Goal: Information Seeking & Learning: Find specific fact

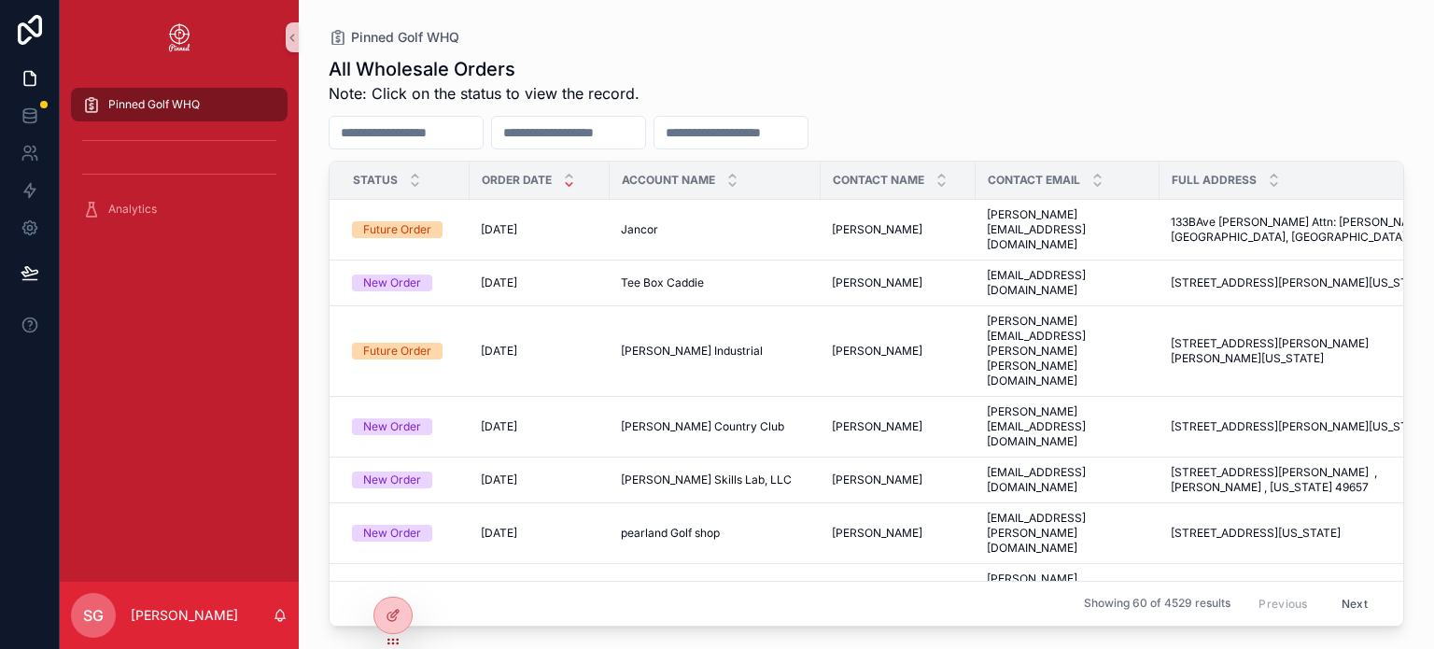
click at [455, 129] on input "scrollable content" at bounding box center [406, 132] width 153 height 26
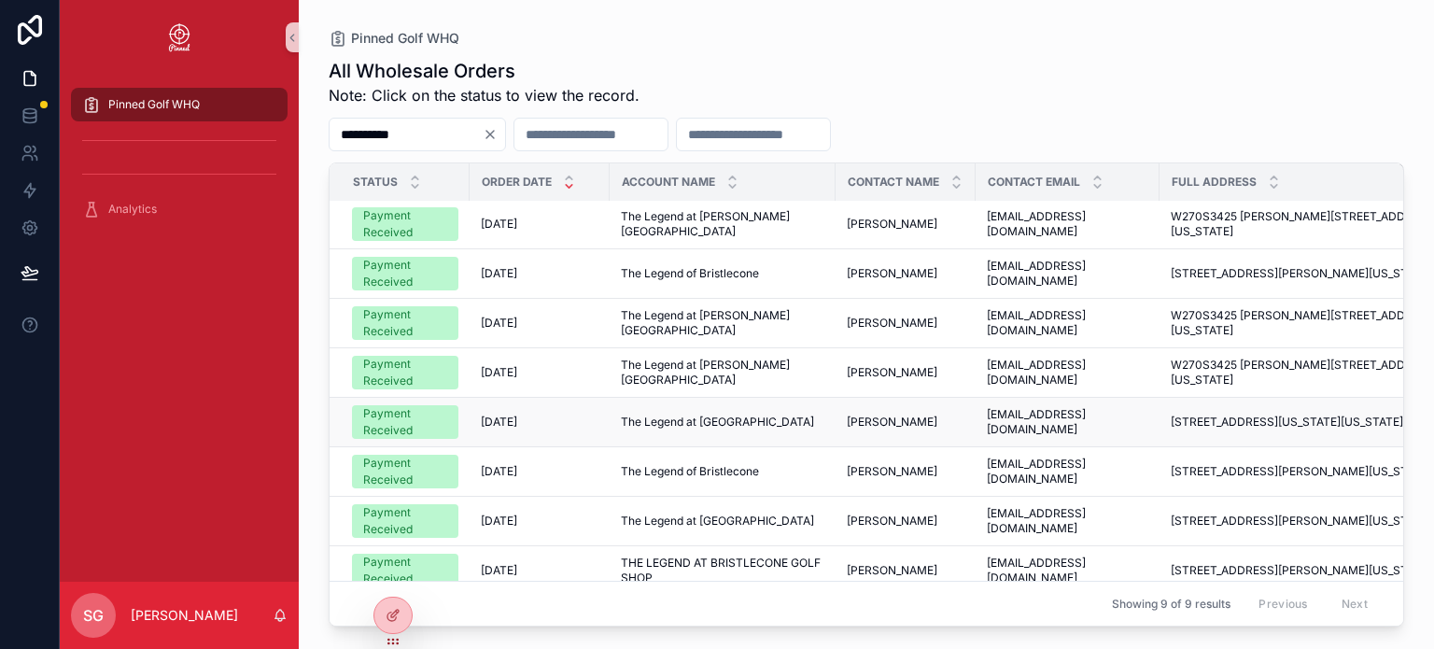
scroll to position [72, 0]
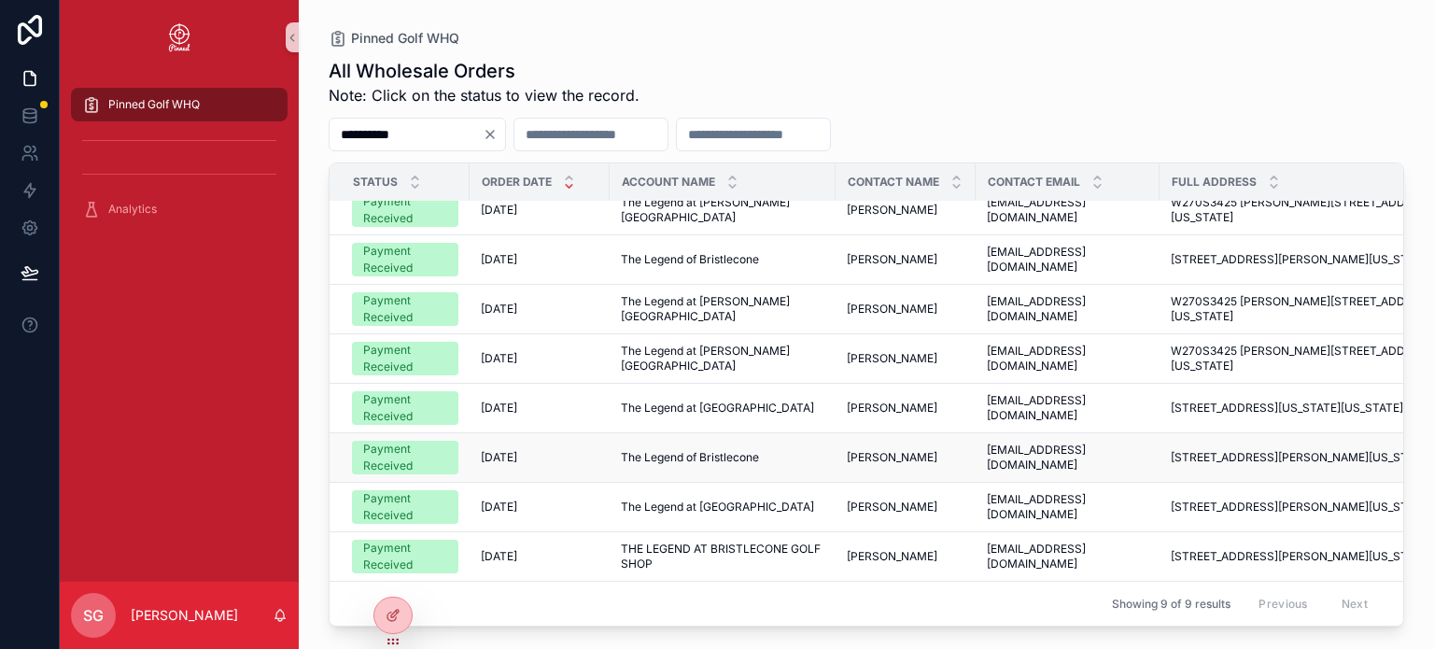
type input "**********"
click at [401, 443] on div "Payment Received" at bounding box center [405, 458] width 84 height 34
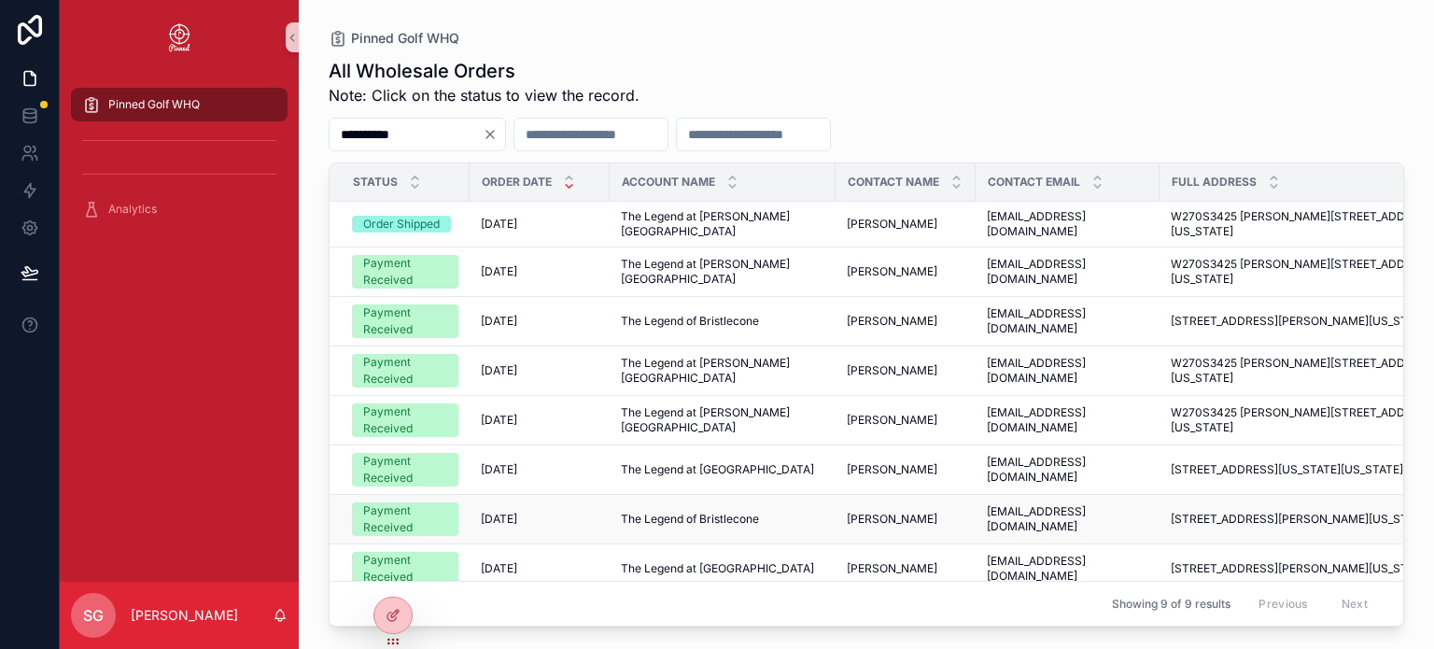
click at [605, 521] on td "[DATE] [DATE]" at bounding box center [540, 519] width 140 height 49
click at [646, 521] on span "The Legend of Bristlecone" at bounding box center [690, 519] width 138 height 15
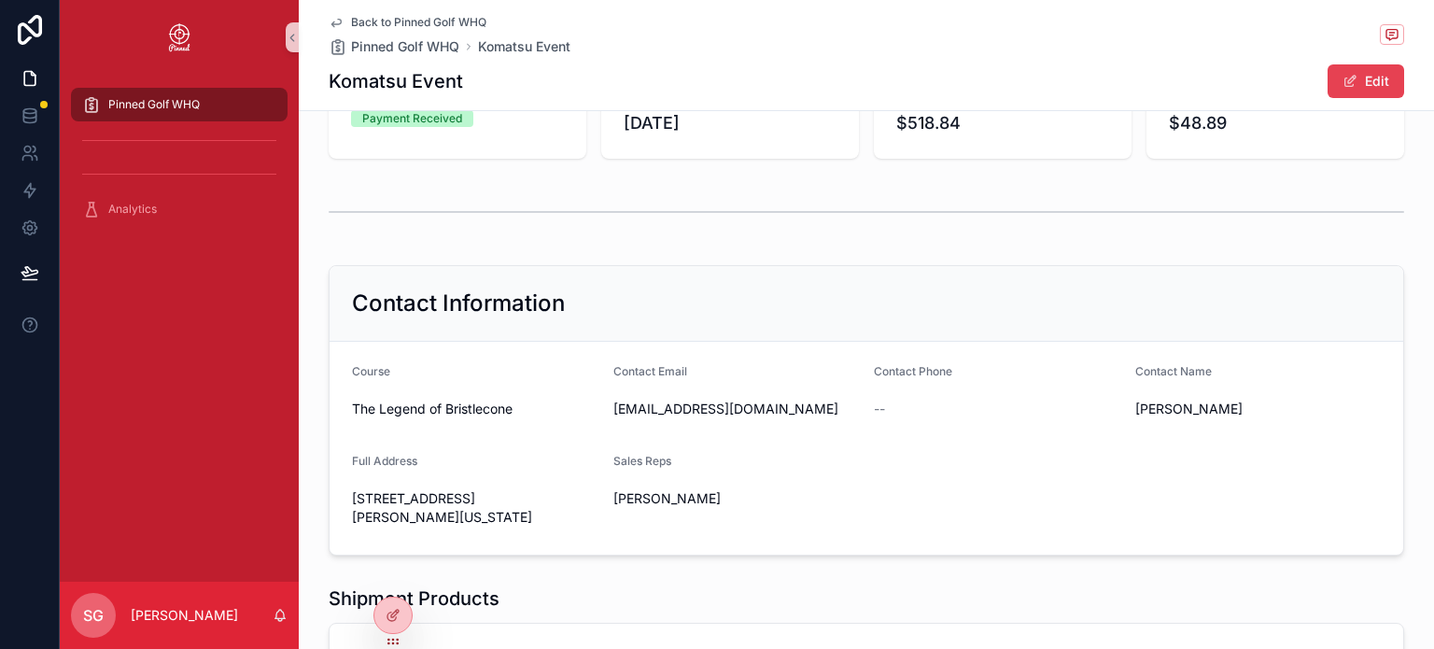
scroll to position [187, 0]
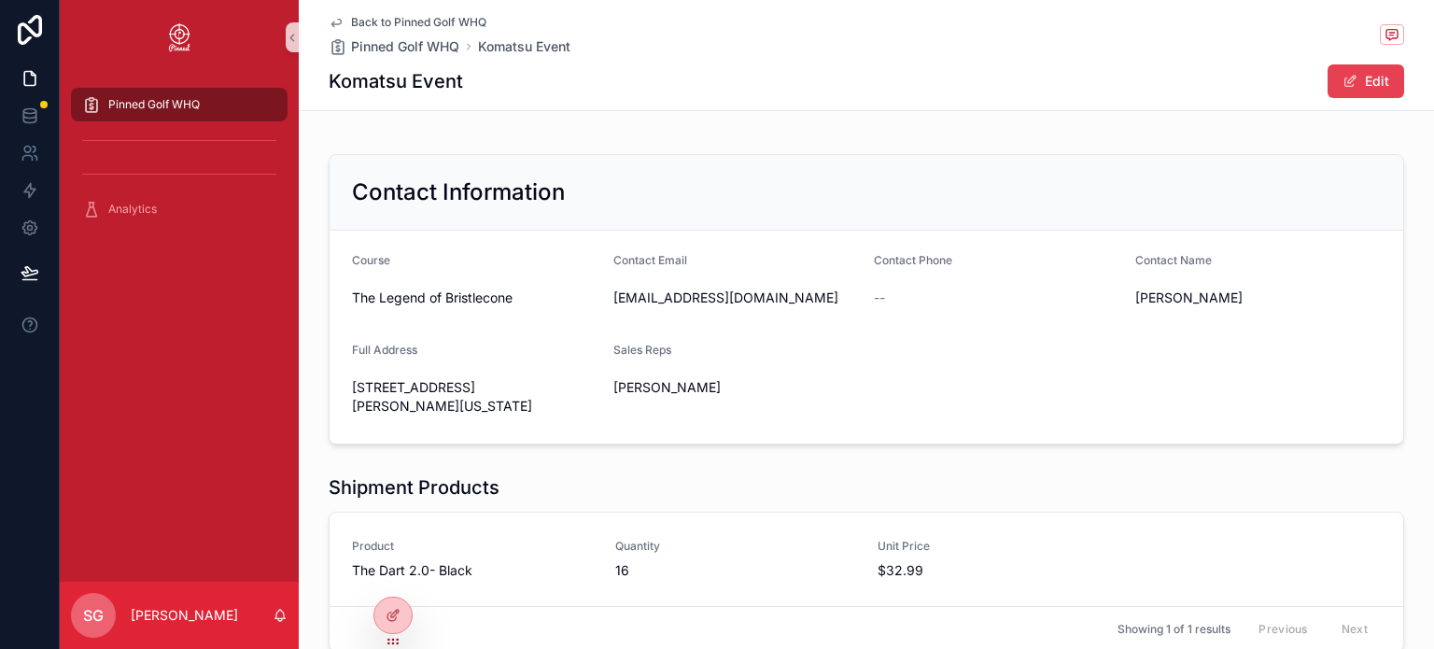
drag, startPoint x: 342, startPoint y: 391, endPoint x: 516, endPoint y: 410, distance: 175.6
click at [518, 410] on form "Course The Legend of Bristlecone Contact Email [EMAIL_ADDRESS][DOMAIN_NAME] Con…" at bounding box center [867, 337] width 1074 height 213
copy span "[STREET_ADDRESS][PERSON_NAME][US_STATE]"
